Goal: Transaction & Acquisition: Book appointment/travel/reservation

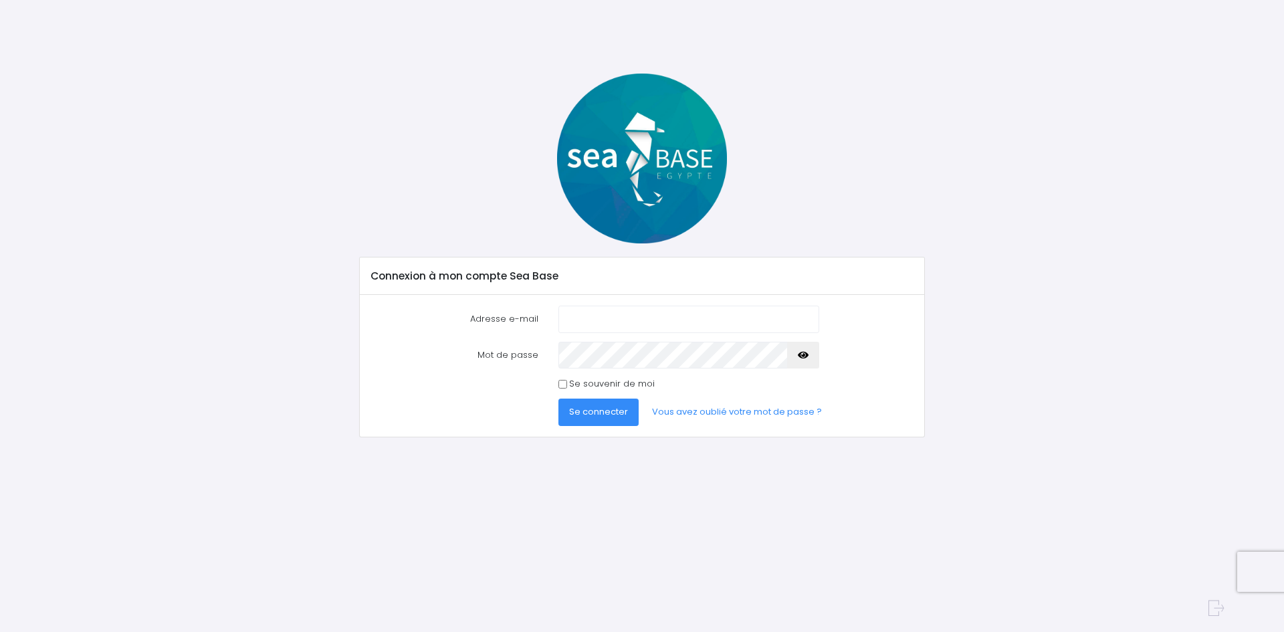
type input "isabelle.berny@club.fr"
click at [603, 413] on span "Se connecter" at bounding box center [598, 411] width 59 height 13
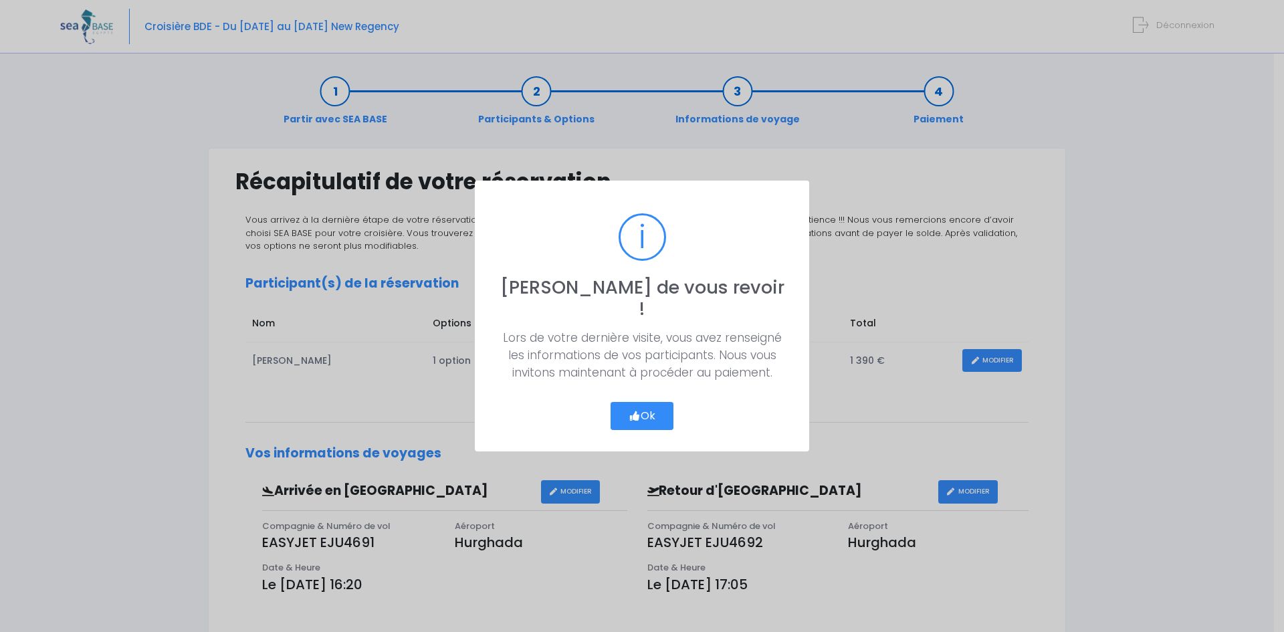
click at [641, 405] on button "Ok" at bounding box center [641, 416] width 63 height 28
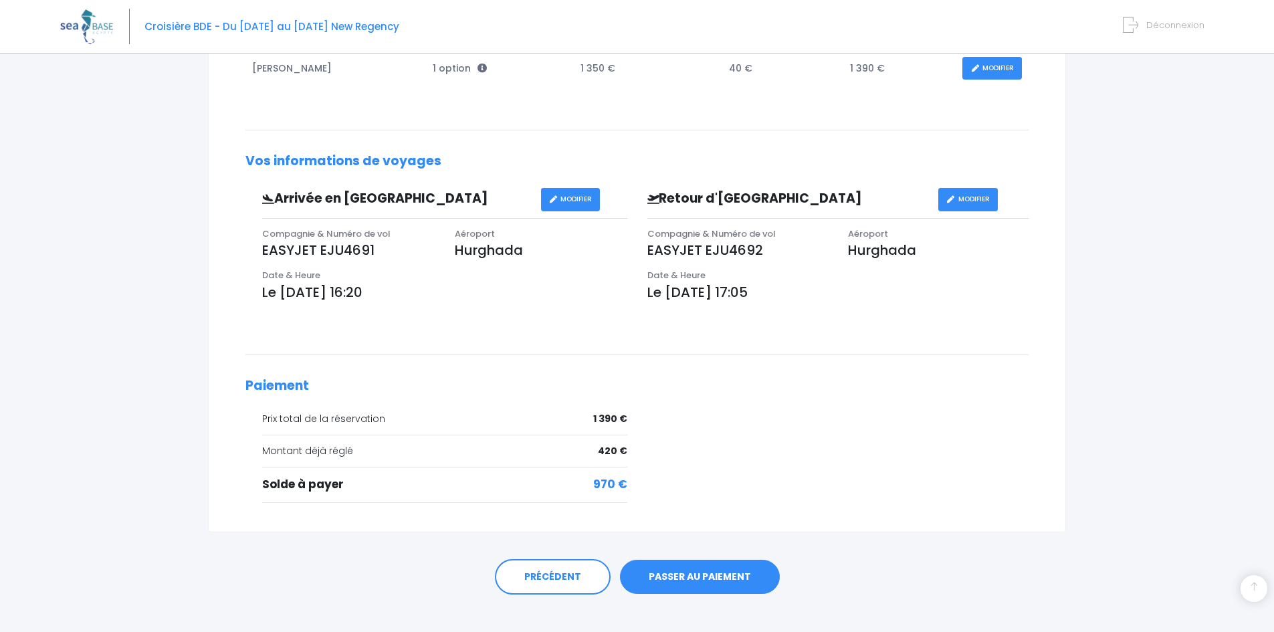
scroll to position [308, 0]
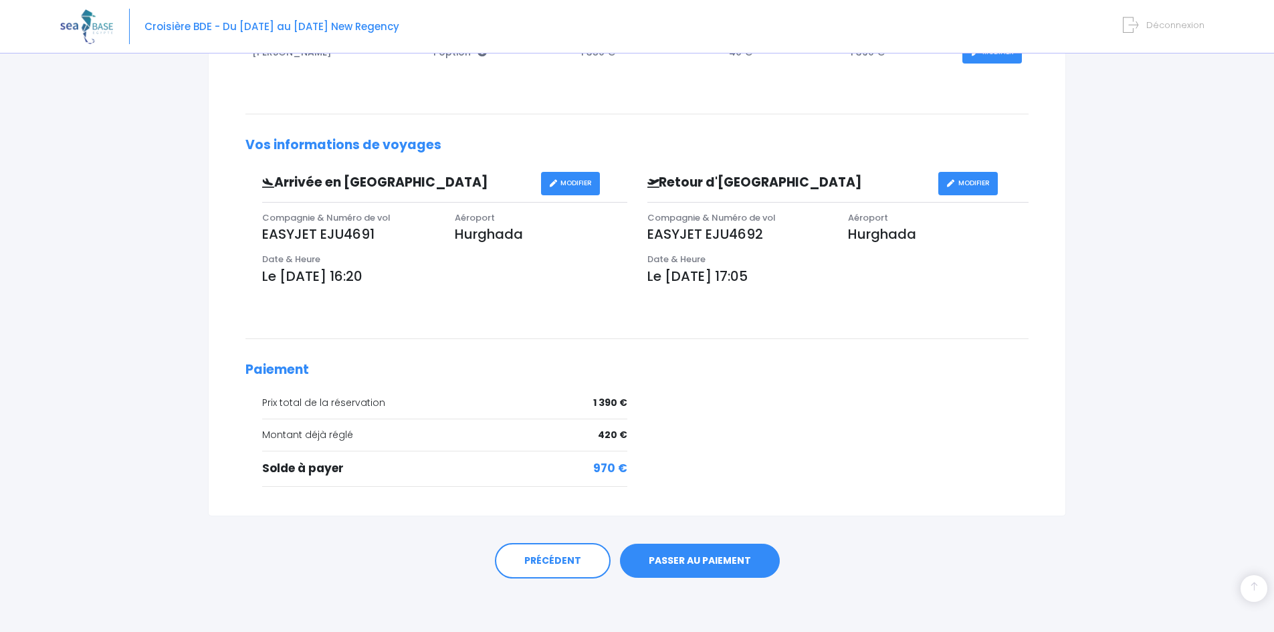
click at [691, 562] on link "PASSER AU PAIEMENT" at bounding box center [700, 561] width 160 height 35
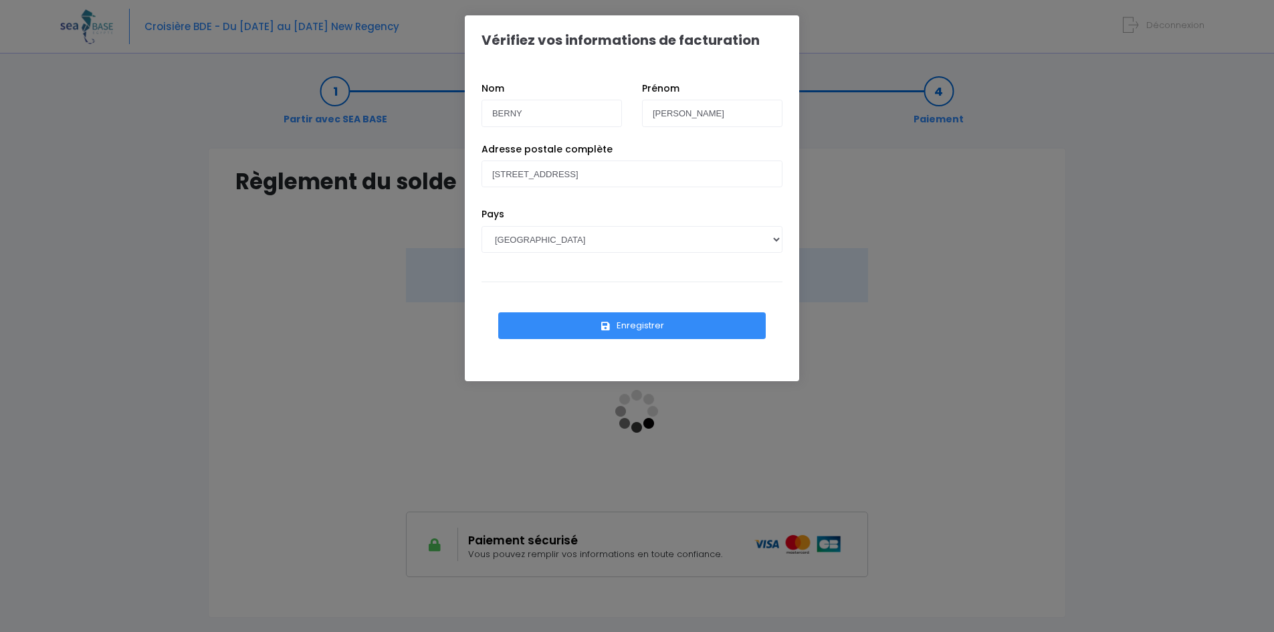
click at [635, 328] on button "Enregistrer" at bounding box center [631, 325] width 267 height 27
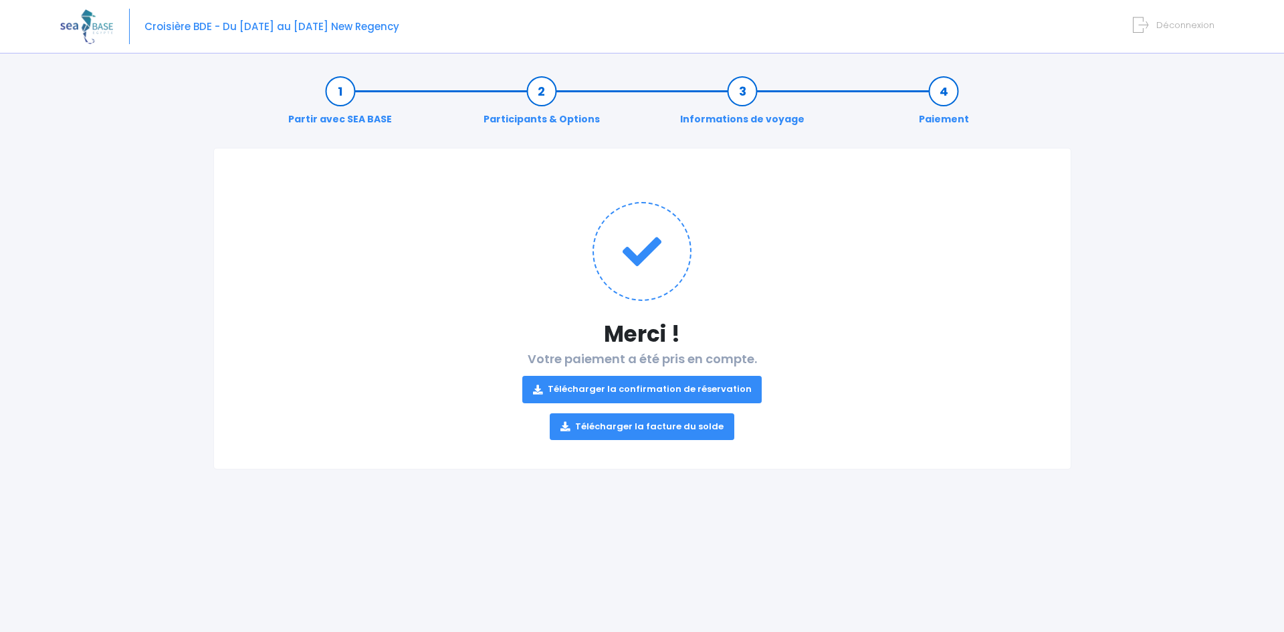
click at [647, 392] on link "Télécharger la confirmation de réservation" at bounding box center [642, 389] width 240 height 27
click at [651, 425] on link "Télécharger la facture du solde" at bounding box center [642, 426] width 185 height 27
click at [642, 389] on link "Télécharger la confirmation de réservation" at bounding box center [642, 389] width 240 height 27
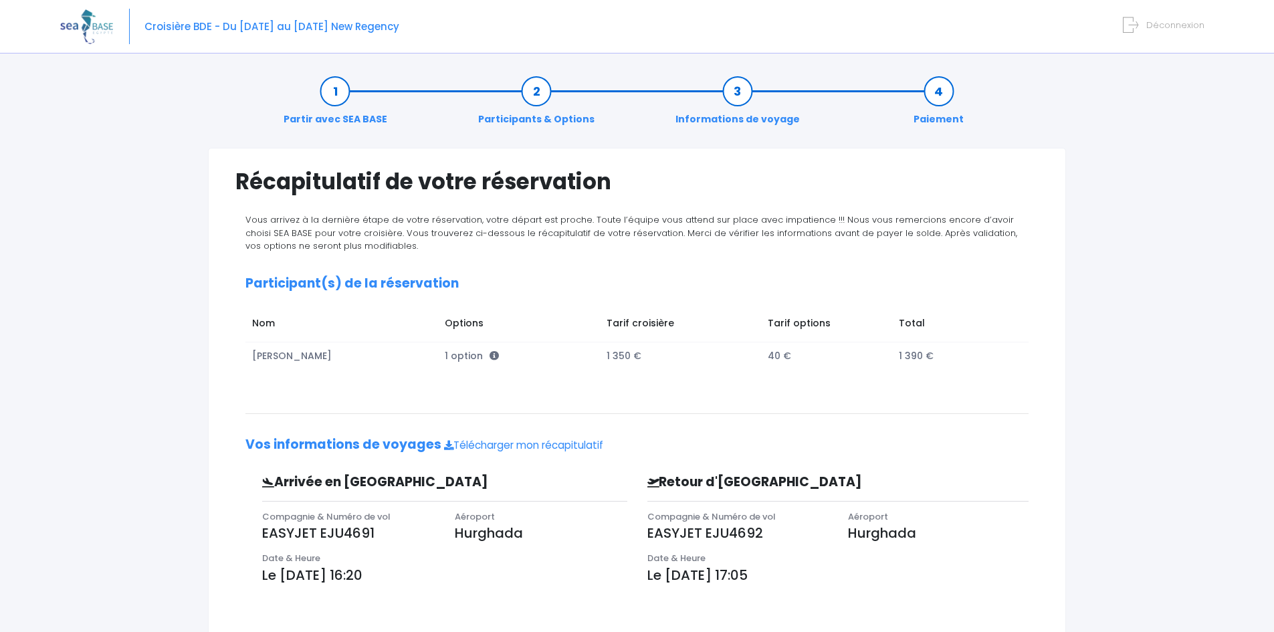
scroll to position [140, 0]
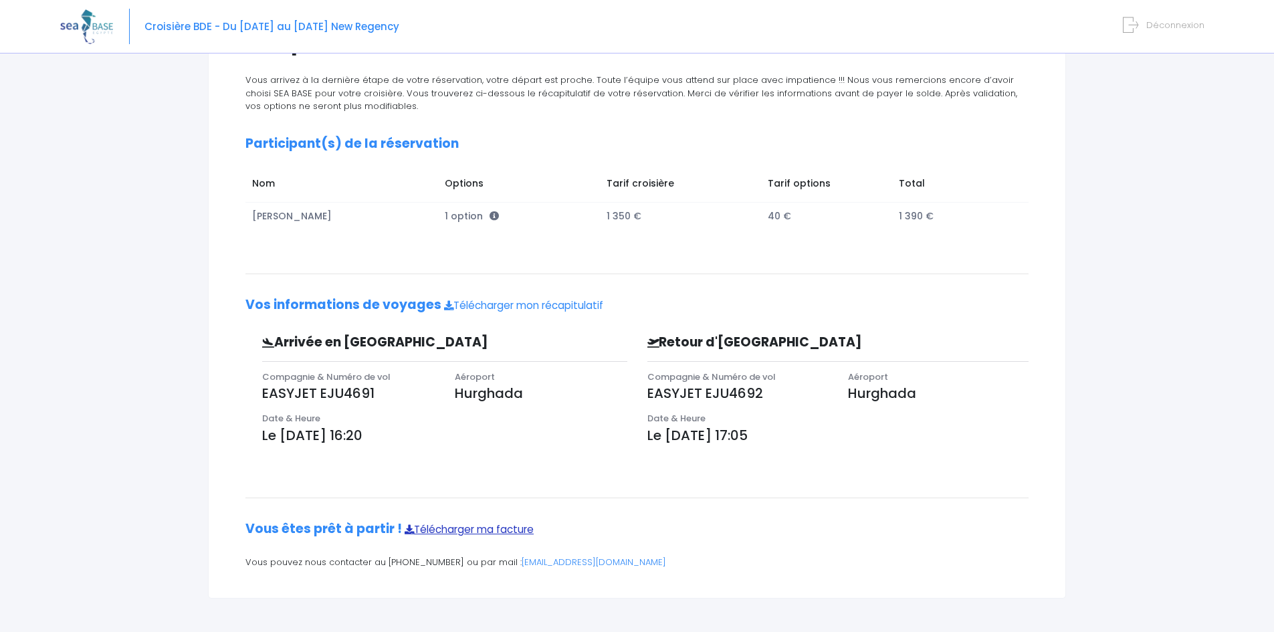
drag, startPoint x: 413, startPoint y: 481, endPoint x: 427, endPoint y: 524, distance: 44.6
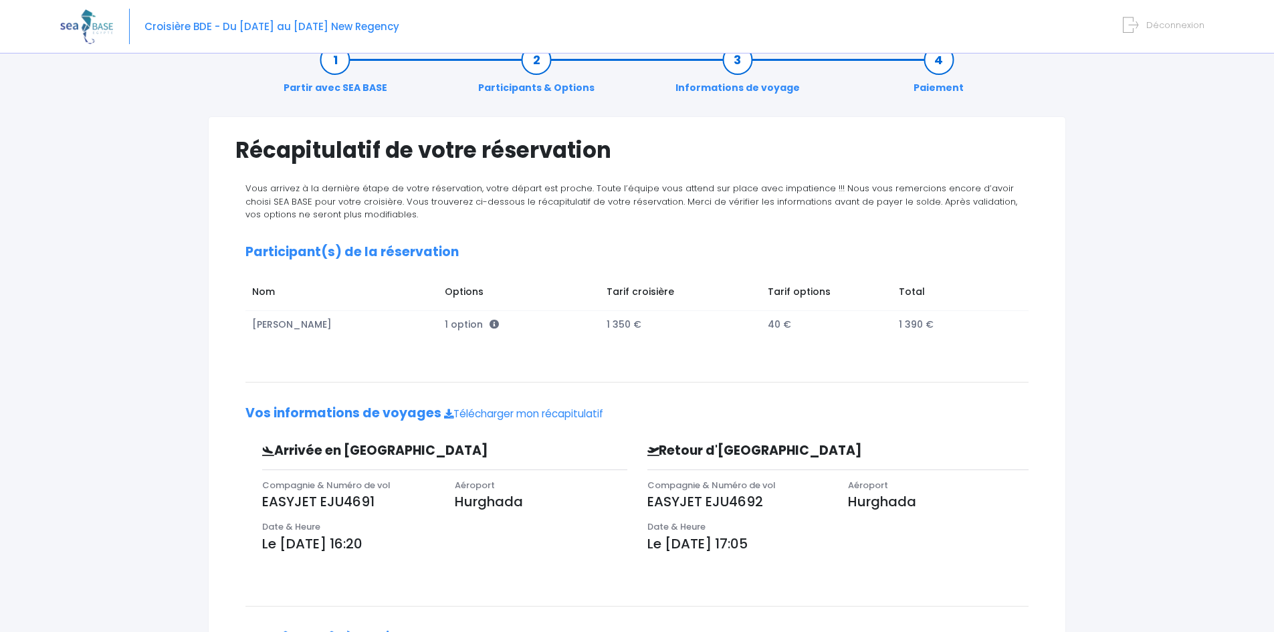
scroll to position [0, 0]
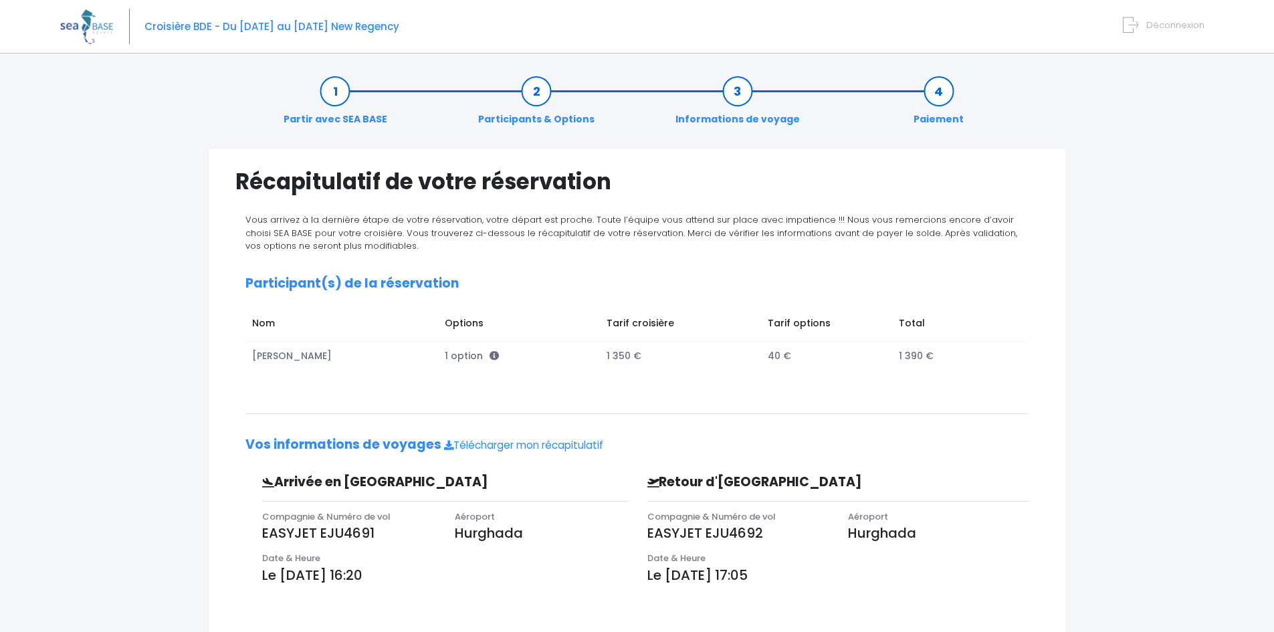
click at [941, 92] on link "Paiement" at bounding box center [939, 105] width 64 height 42
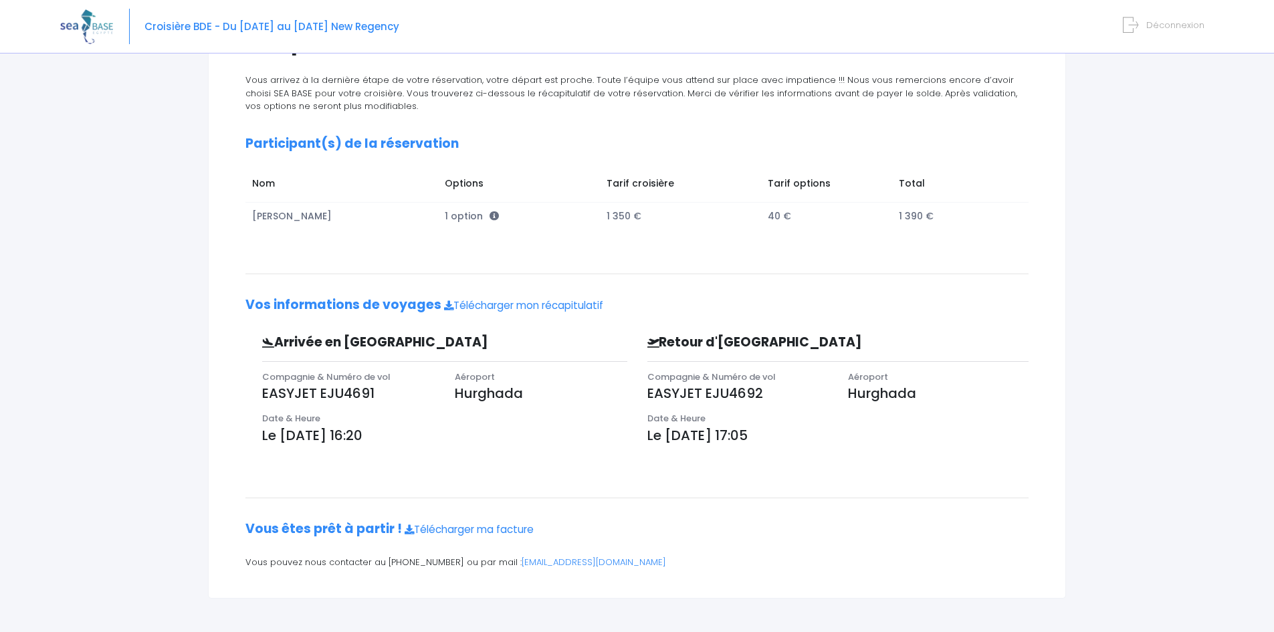
click at [887, 401] on p "Hurghada" at bounding box center [938, 393] width 181 height 20
click at [901, 321] on div "Vous arrivez à la dernière étape de votre réservation, votre départ est proche.…" at bounding box center [636, 326] width 803 height 504
click at [808, 548] on div "Vous arrivez à la dernière étape de votre réservation, votre départ est proche.…" at bounding box center [636, 326] width 803 height 504
click at [897, 462] on div "Vous arrivez à la dernière étape de votre réservation, votre départ est proche.…" at bounding box center [636, 326] width 803 height 504
click at [463, 529] on link "Télécharger ma facture" at bounding box center [469, 529] width 129 height 14
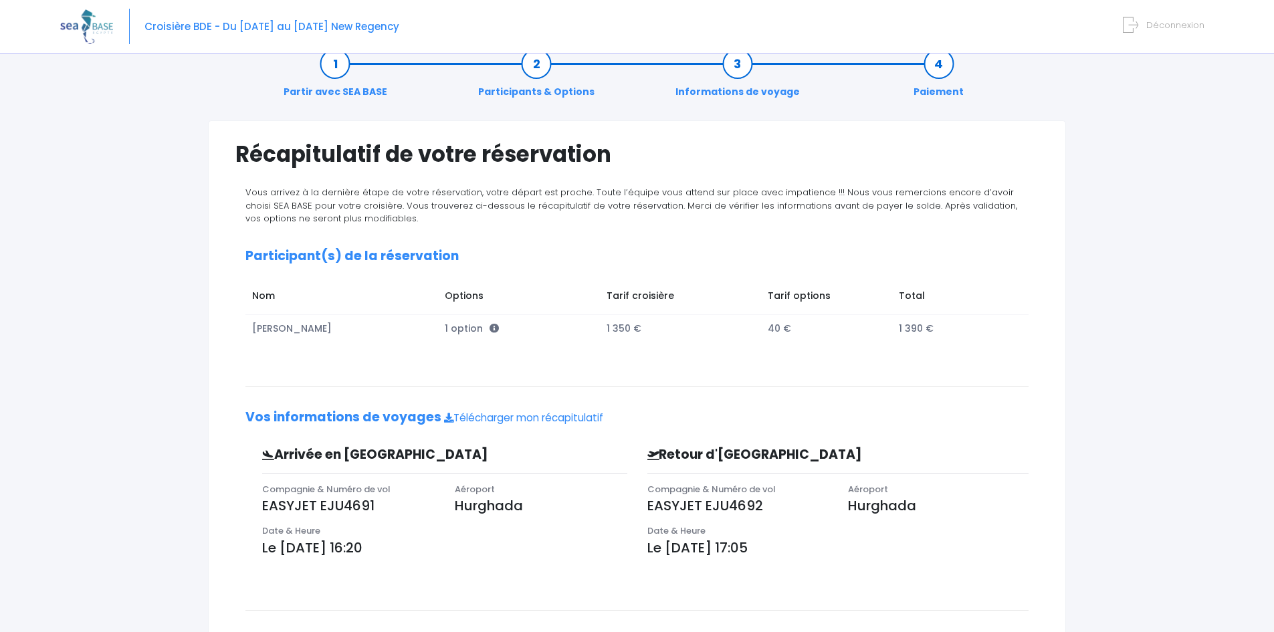
scroll to position [0, 0]
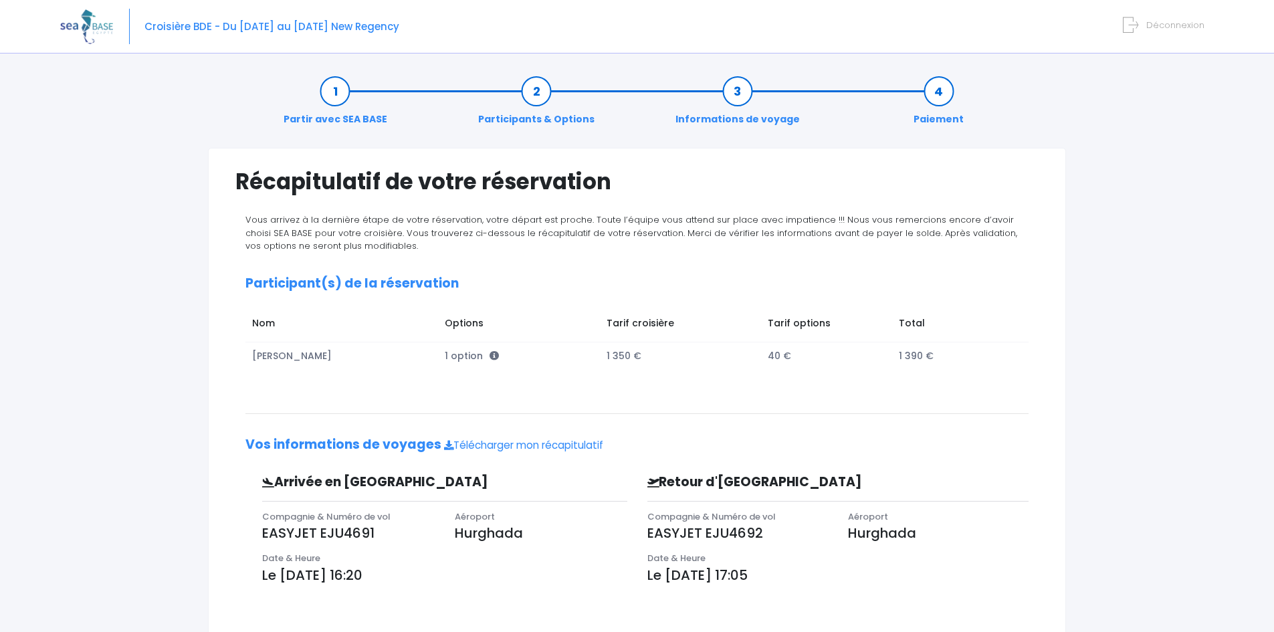
click at [1173, 25] on span "Déconnexion" at bounding box center [1175, 25] width 58 height 13
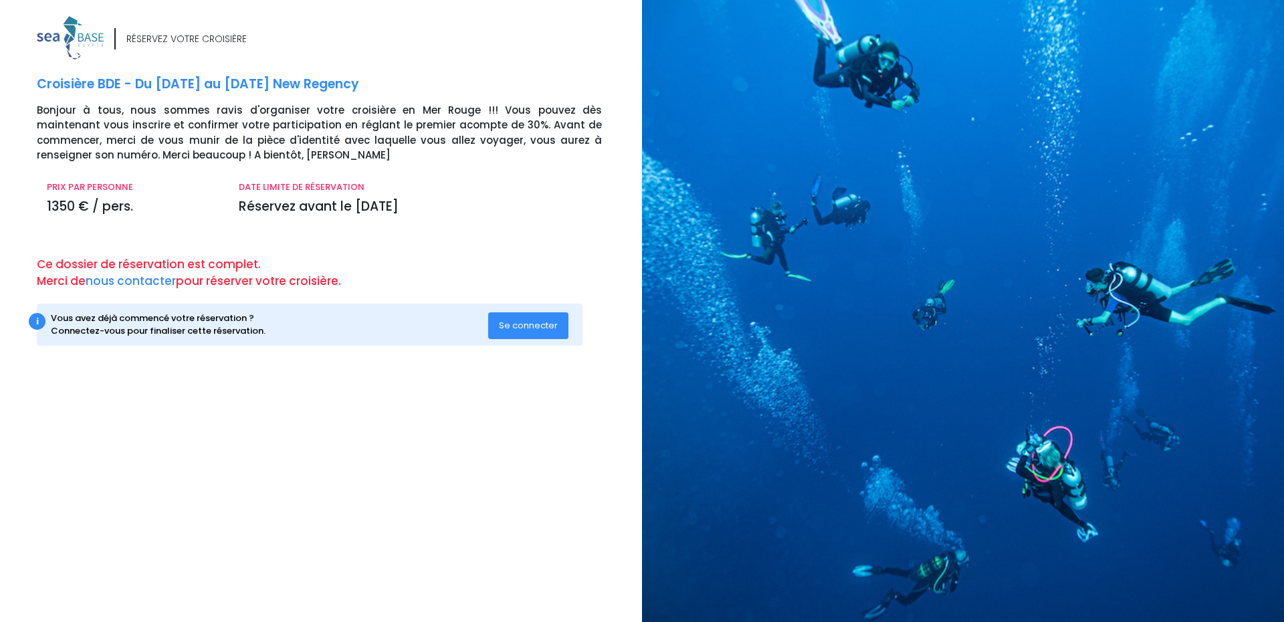
click at [525, 329] on span "Se connecter" at bounding box center [528, 325] width 59 height 13
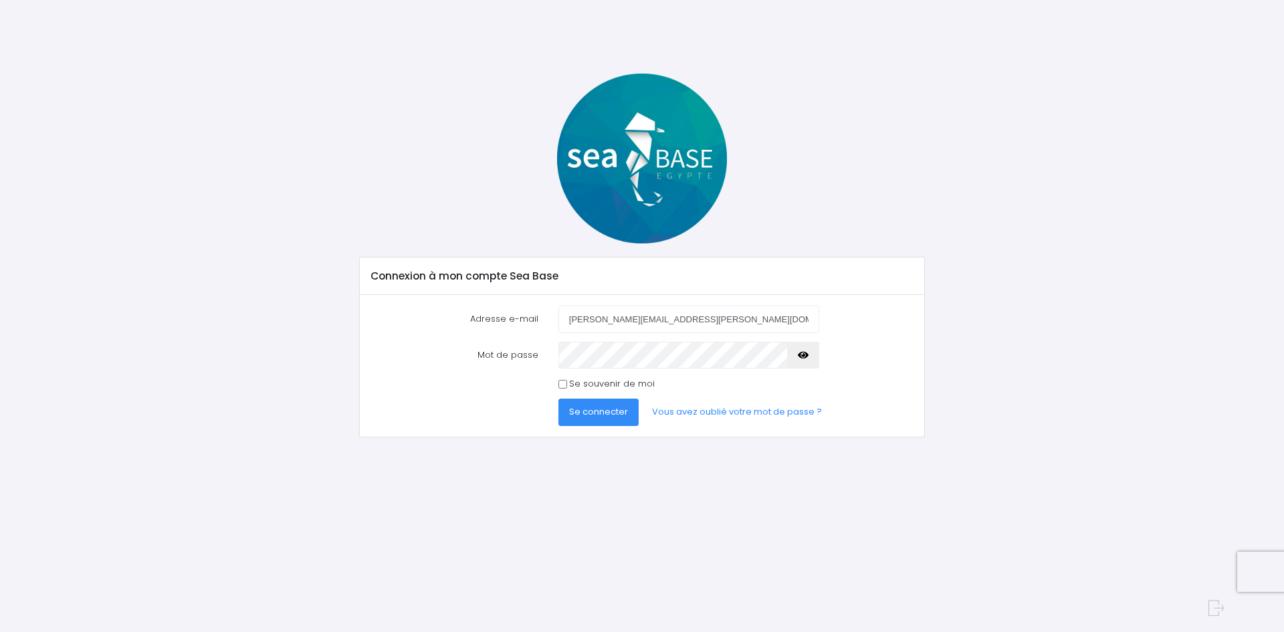
drag, startPoint x: 665, startPoint y: 322, endPoint x: 538, endPoint y: 314, distance: 126.6
click at [542, 313] on div "Adresse e-mail [PERSON_NAME][EMAIL_ADDRESS][PERSON_NAME][DOMAIN_NAME]" at bounding box center [642, 319] width 562 height 27
type input "[EMAIL_ADDRESS][DOMAIN_NAME]"
click at [802, 355] on icon "button" at bounding box center [803, 355] width 11 height 0
click at [548, 353] on div at bounding box center [688, 355] width 281 height 27
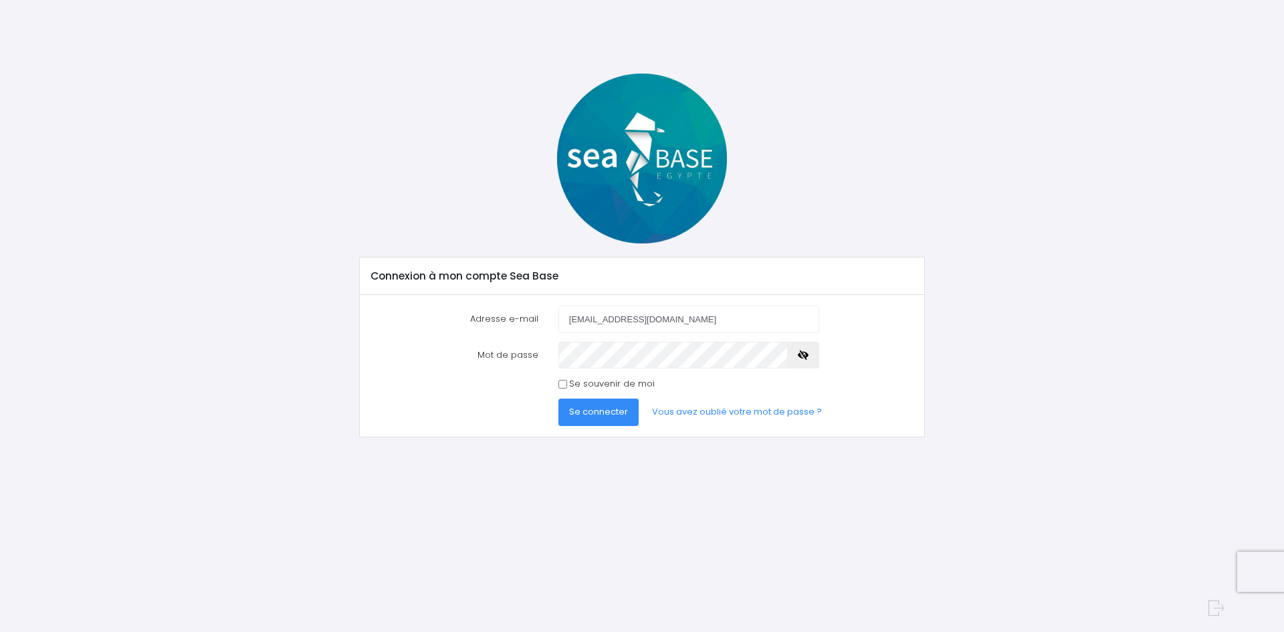
click at [860, 324] on div "Adresse e-mail [EMAIL_ADDRESS][DOMAIN_NAME]" at bounding box center [642, 319] width 562 height 27
click at [610, 411] on span "Se connecter" at bounding box center [598, 411] width 59 height 13
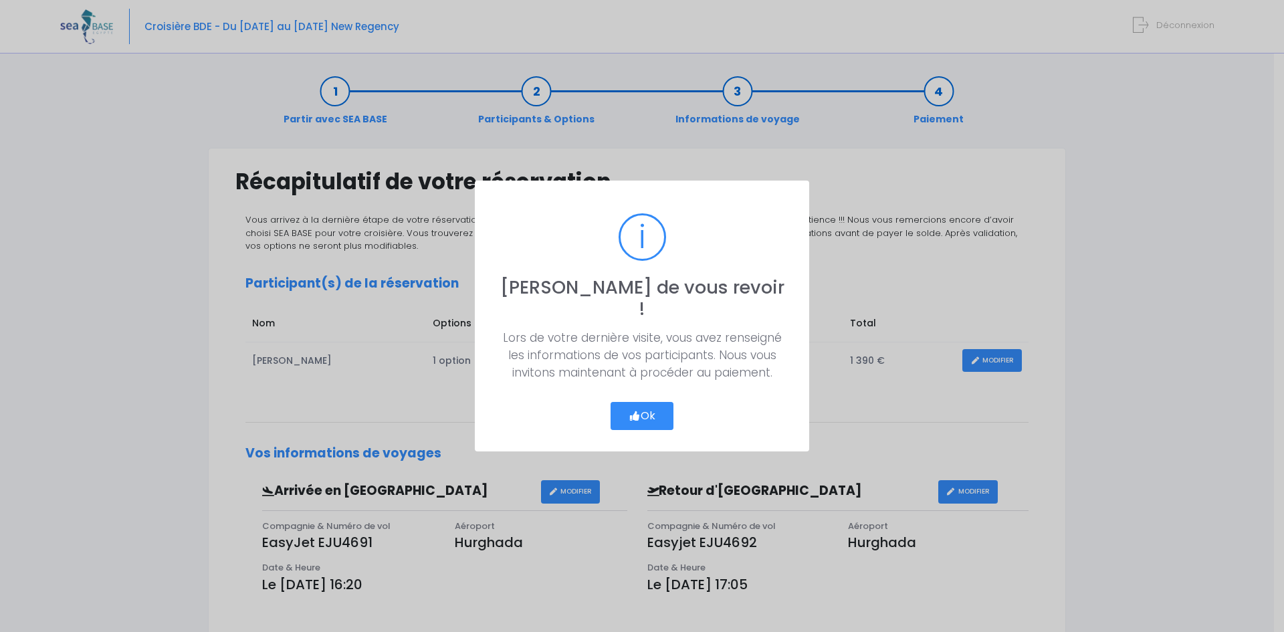
click at [652, 402] on button "Ok" at bounding box center [641, 416] width 63 height 28
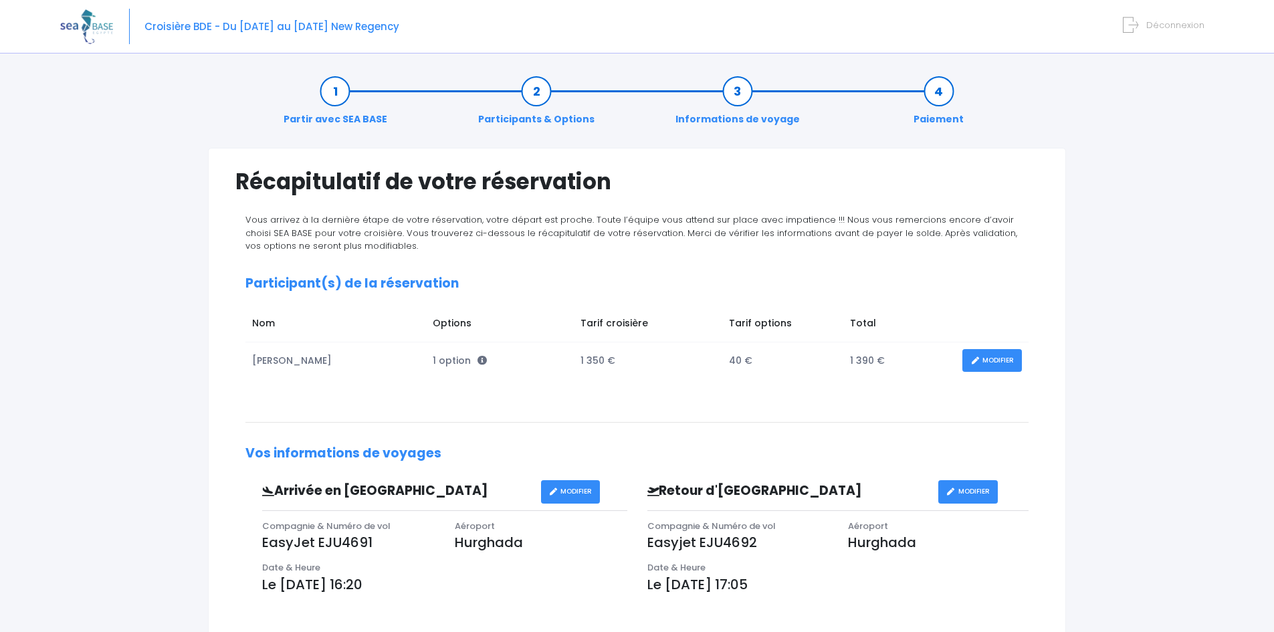
scroll to position [308, 0]
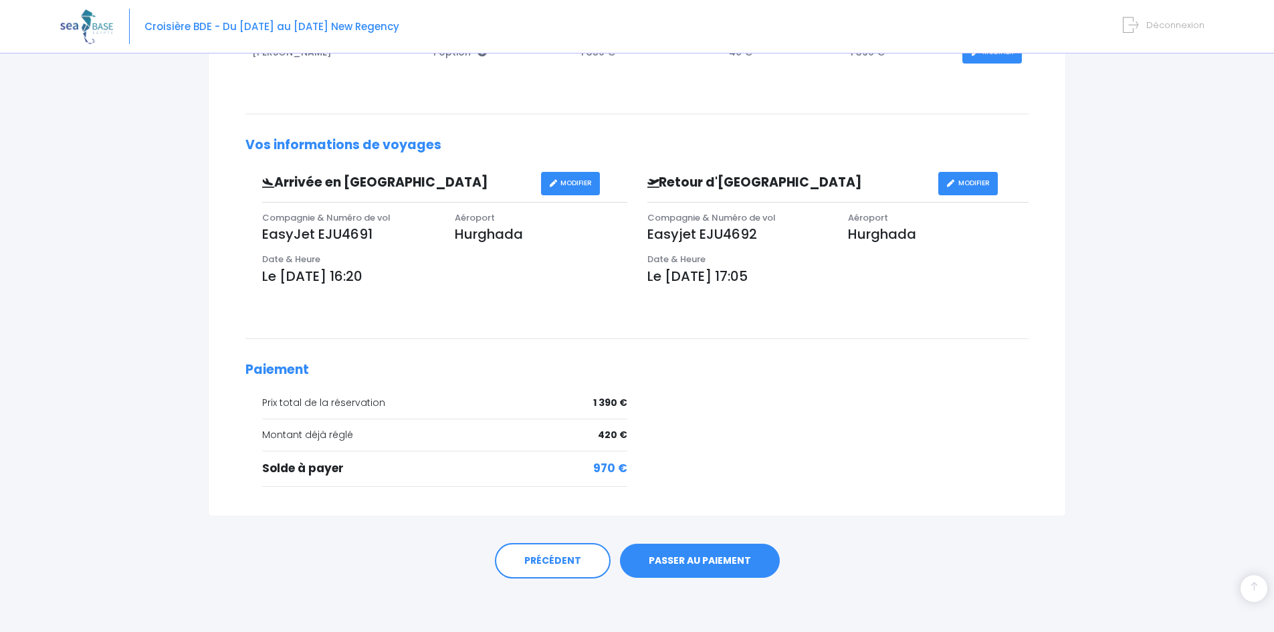
click at [706, 566] on link "PASSER AU PAIEMENT" at bounding box center [700, 561] width 160 height 35
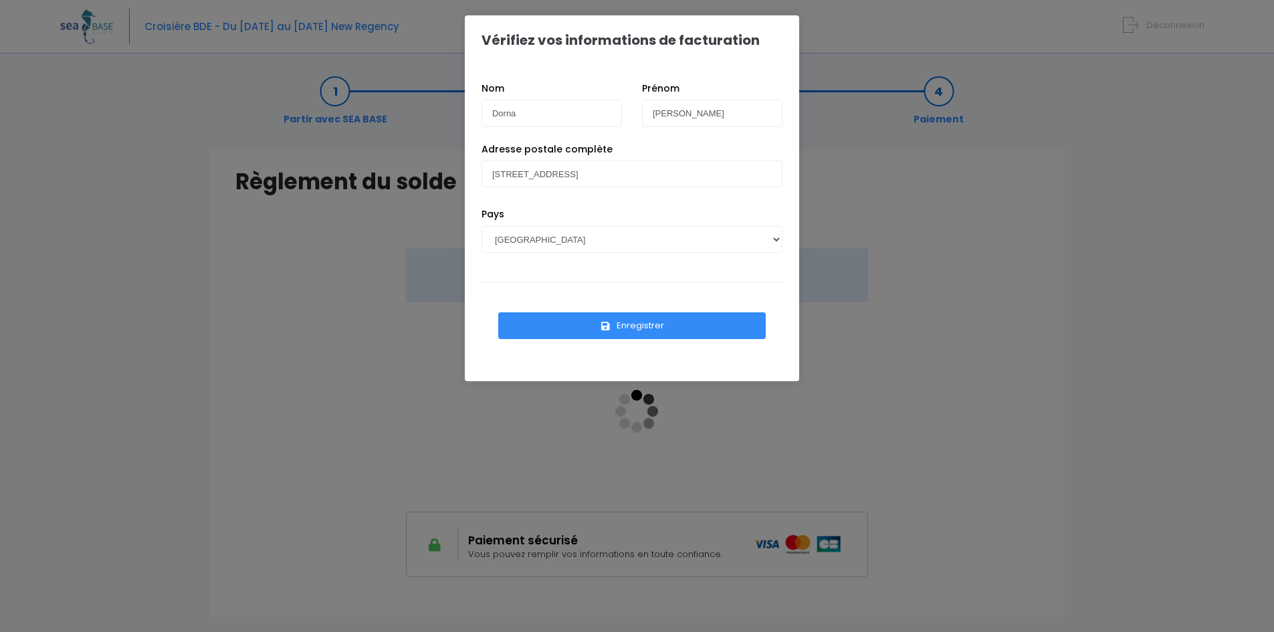
click at [651, 324] on button "Enregistrer" at bounding box center [631, 325] width 267 height 27
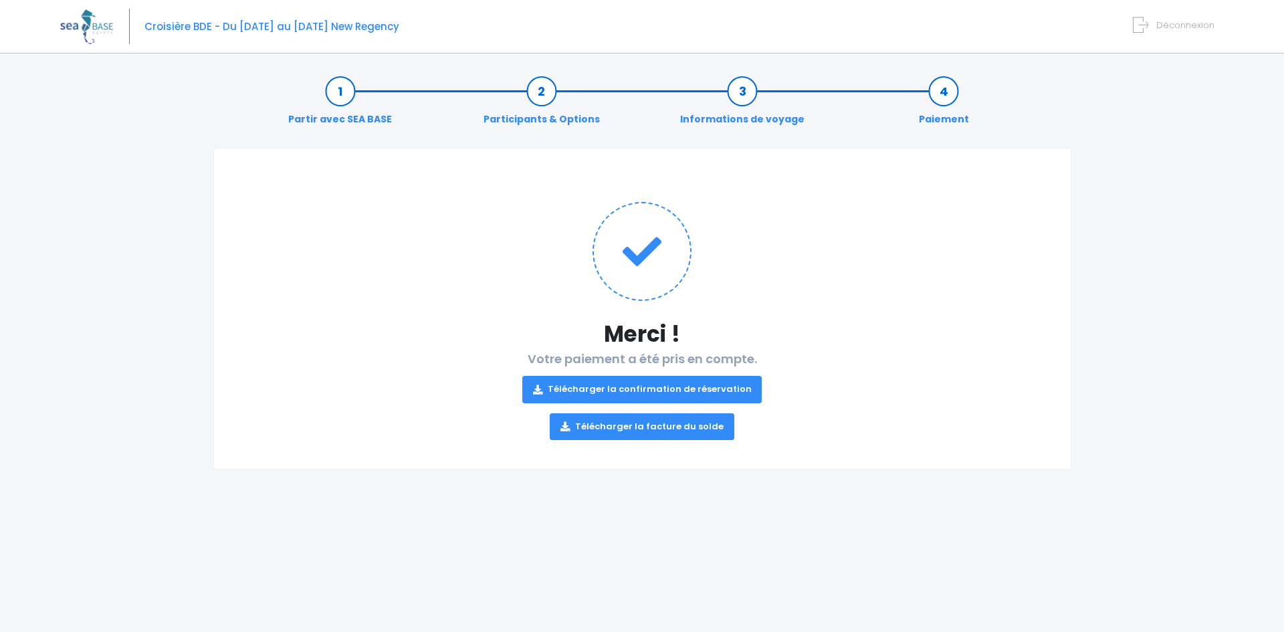
click at [631, 393] on link "Télécharger la confirmation de réservation" at bounding box center [642, 389] width 240 height 27
click at [625, 429] on link "Télécharger la facture du solde" at bounding box center [642, 426] width 185 height 27
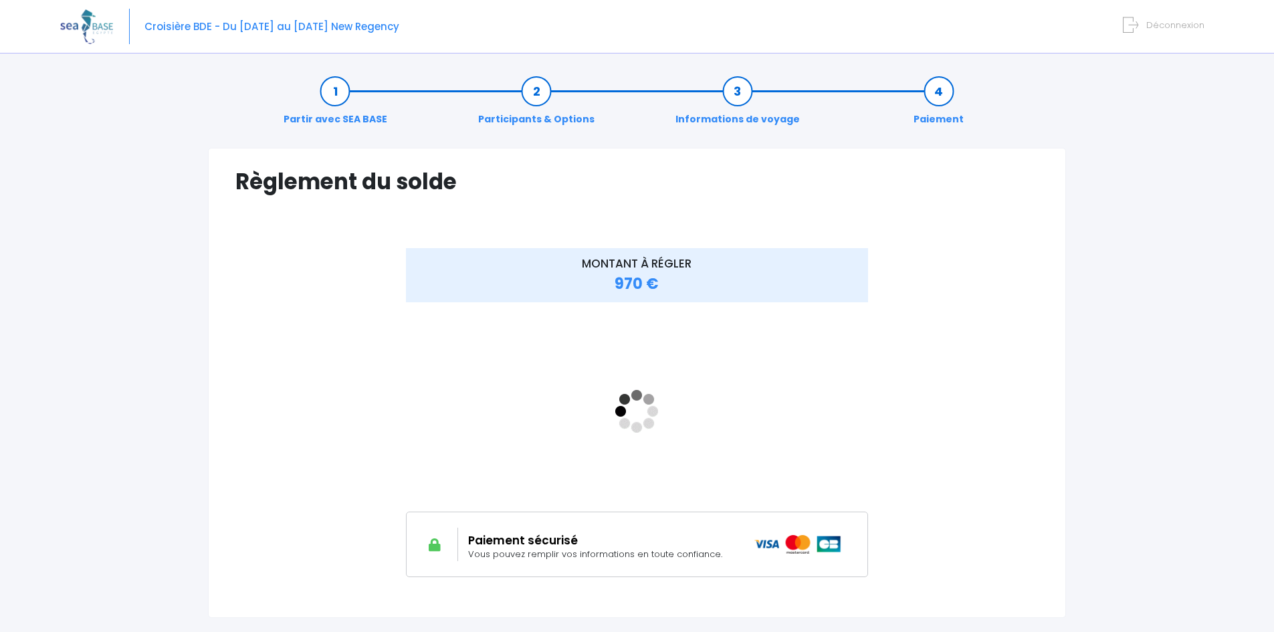
click at [1167, 25] on span "Déconnexion" at bounding box center [1175, 25] width 58 height 13
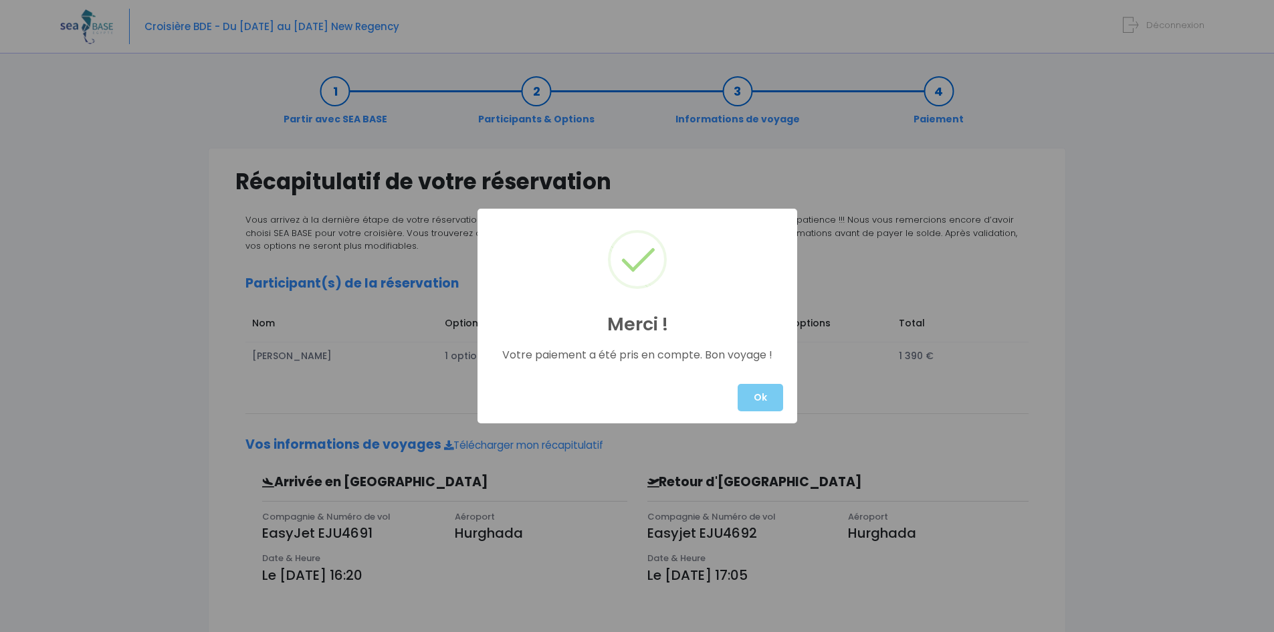
click at [763, 394] on button "Ok" at bounding box center [760, 397] width 45 height 27
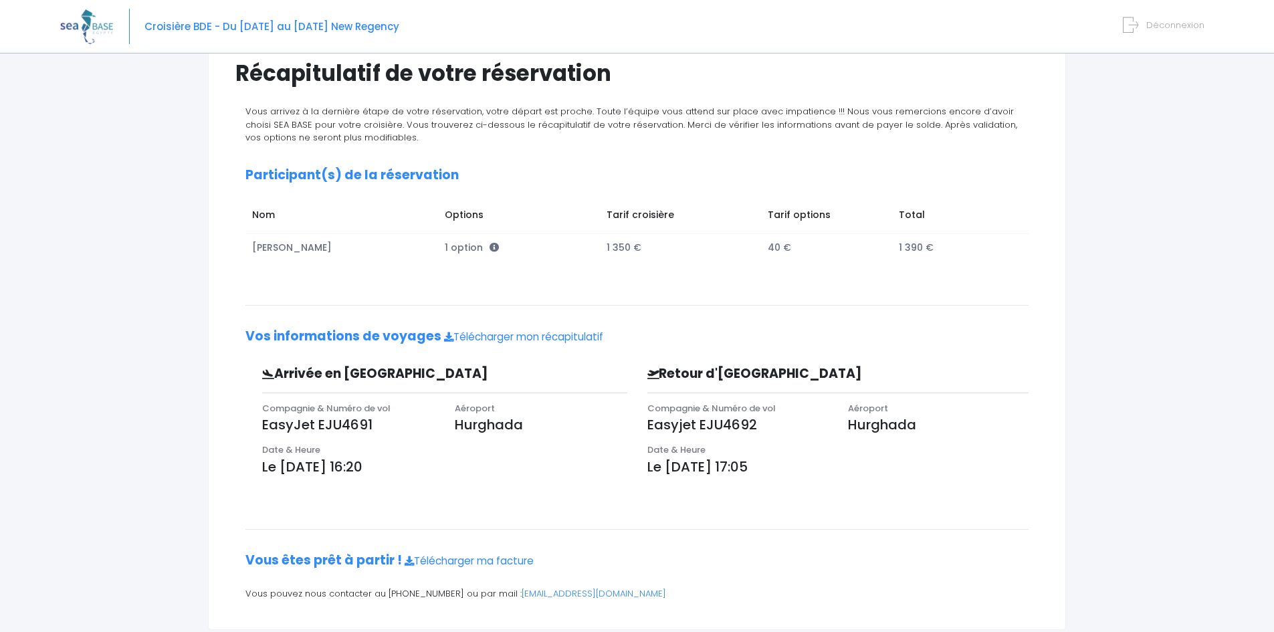
scroll to position [140, 0]
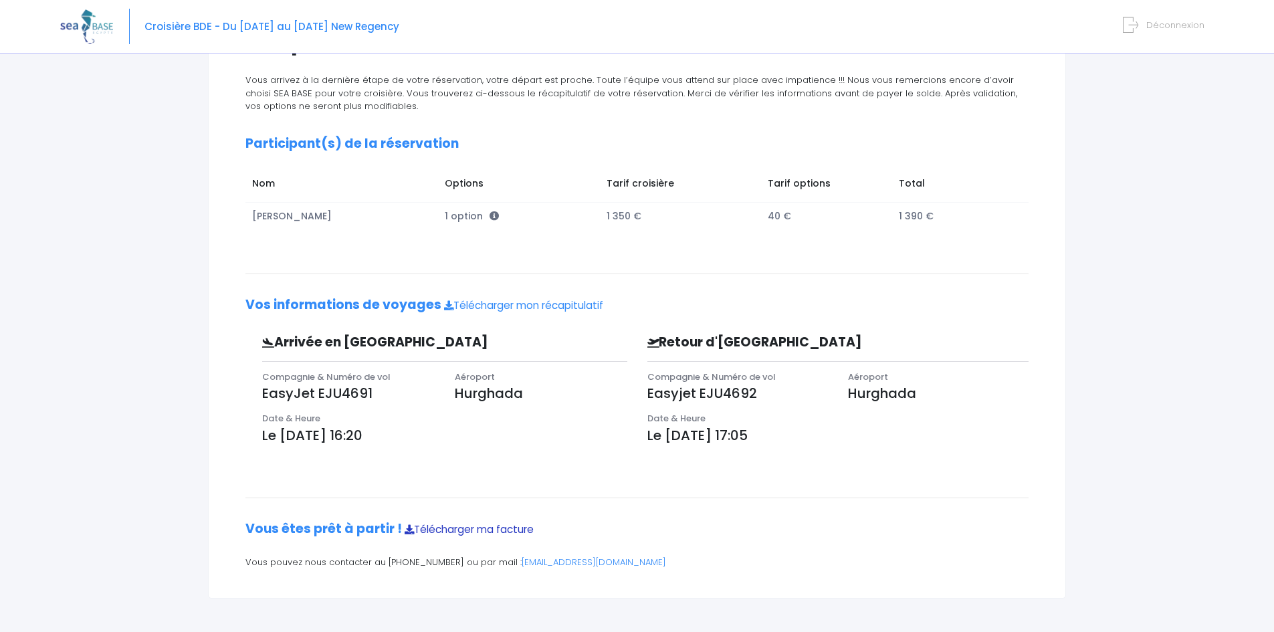
click at [506, 532] on link "Télécharger ma facture" at bounding box center [469, 529] width 129 height 14
click at [1174, 25] on span "Déconnexion" at bounding box center [1175, 25] width 58 height 13
